Goal: Task Accomplishment & Management: Use online tool/utility

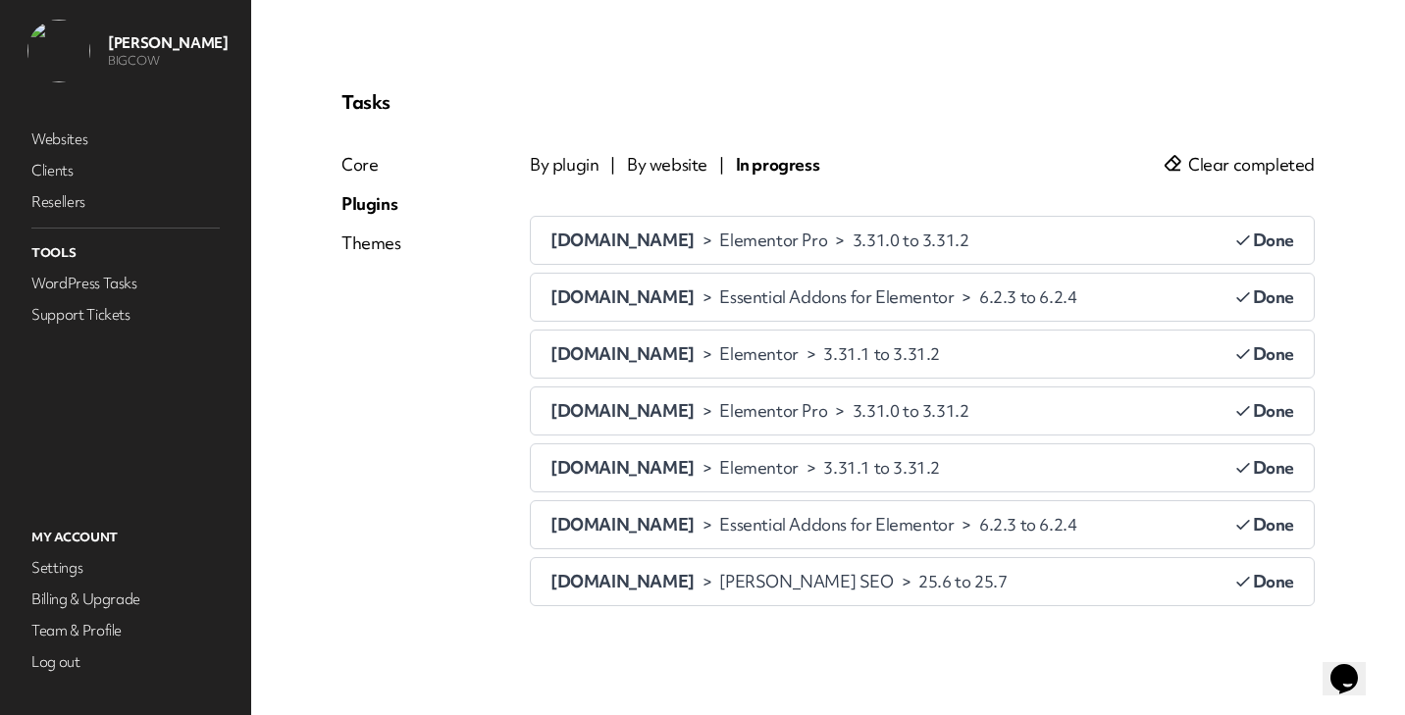
click at [365, 208] on div "Plugins" at bounding box center [371, 204] width 60 height 24
click at [663, 169] on span "By website" at bounding box center [667, 165] width 80 height 24
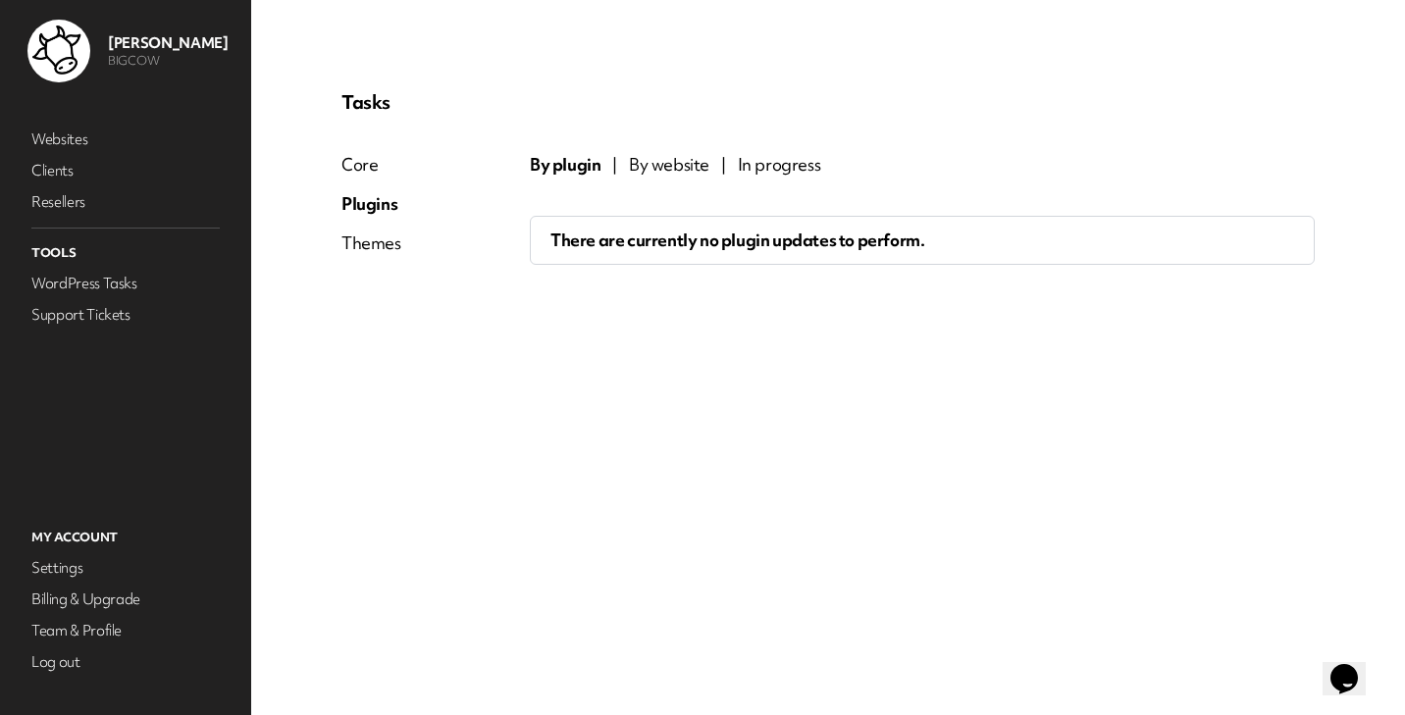
click at [652, 163] on span "By website" at bounding box center [669, 165] width 80 height 24
click at [368, 245] on div "Themes" at bounding box center [371, 243] width 60 height 24
click at [357, 163] on div "Core" at bounding box center [371, 165] width 61 height 24
